Goal: Task Accomplishment & Management: Complete application form

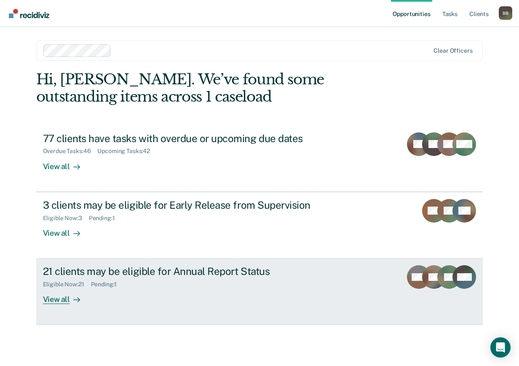
click at [57, 299] on div "View all" at bounding box center [66, 296] width 47 height 16
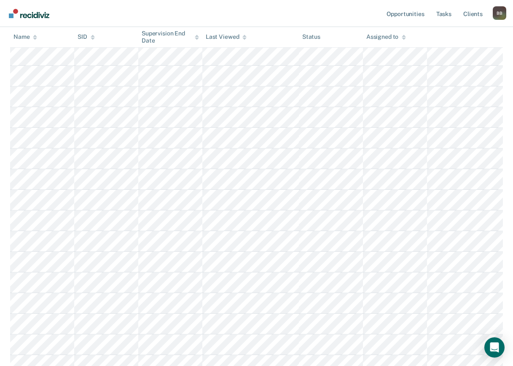
scroll to position [188, 0]
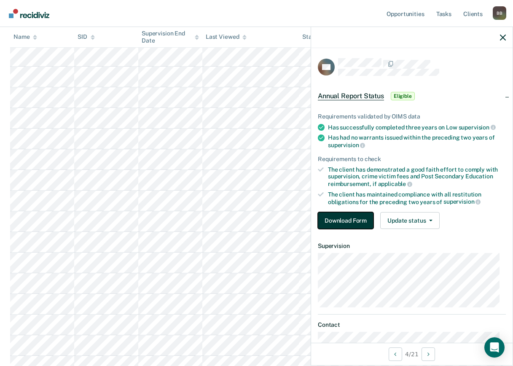
click at [358, 219] on button "Download Form" at bounding box center [346, 220] width 56 height 17
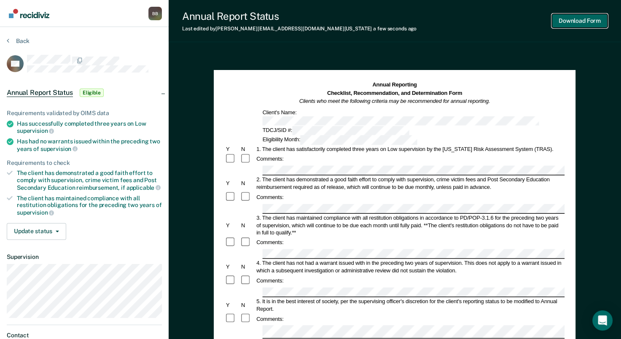
click at [519, 22] on button "Download Form" at bounding box center [580, 21] width 56 height 14
